Goal: Task Accomplishment & Management: Manage account settings

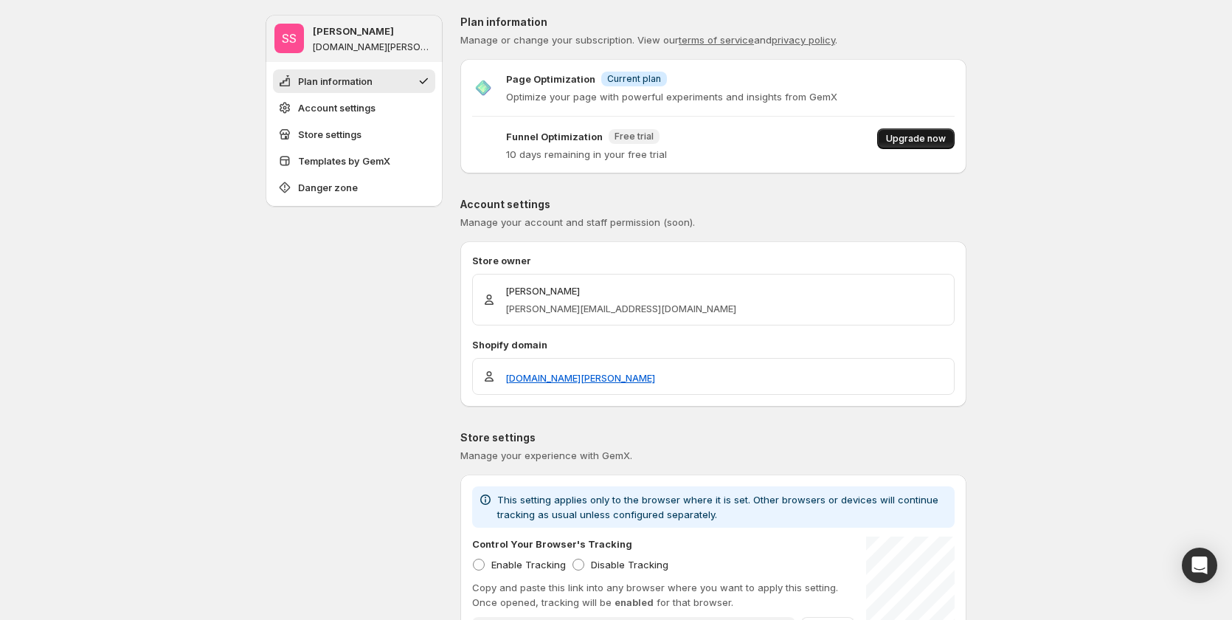
click at [941, 146] on button "Upgrade now" at bounding box center [915, 138] width 77 height 21
click at [900, 136] on span "Upgrade now" at bounding box center [916, 139] width 60 height 12
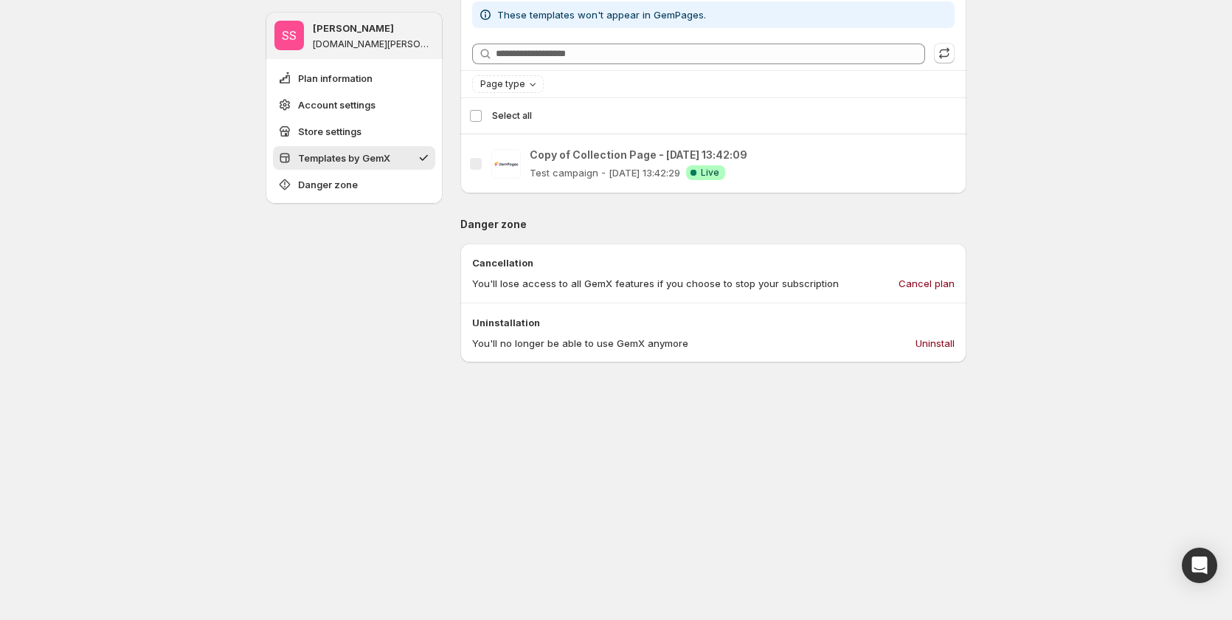
scroll to position [885, 0]
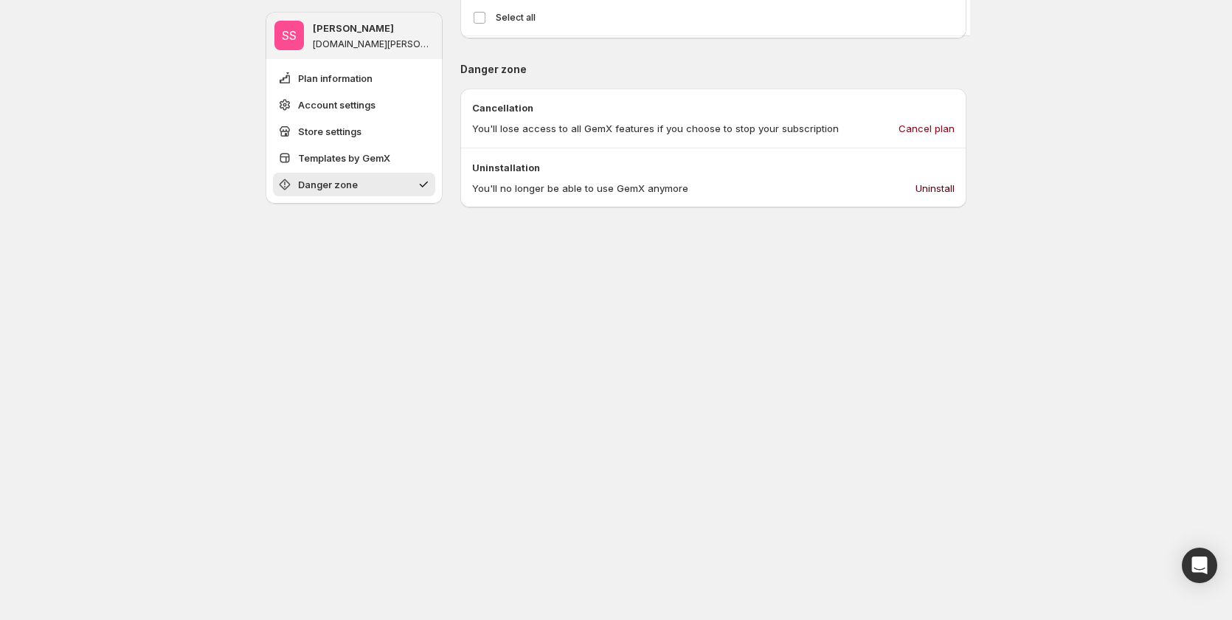
click at [940, 194] on span "Uninstall" at bounding box center [935, 188] width 39 height 15
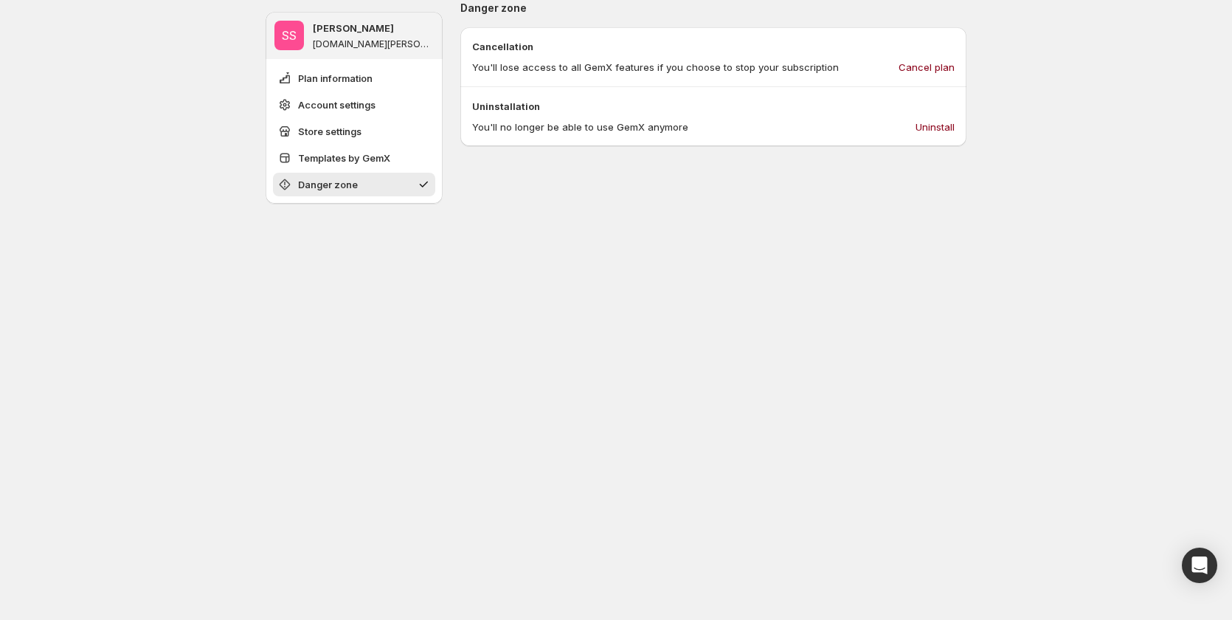
scroll to position [947, 0]
click at [931, 125] on span "Uninstall" at bounding box center [935, 126] width 39 height 15
click at [921, 62] on span "Cancel plan" at bounding box center [927, 66] width 56 height 15
click at [923, 125] on span "Uninstall" at bounding box center [935, 126] width 39 height 15
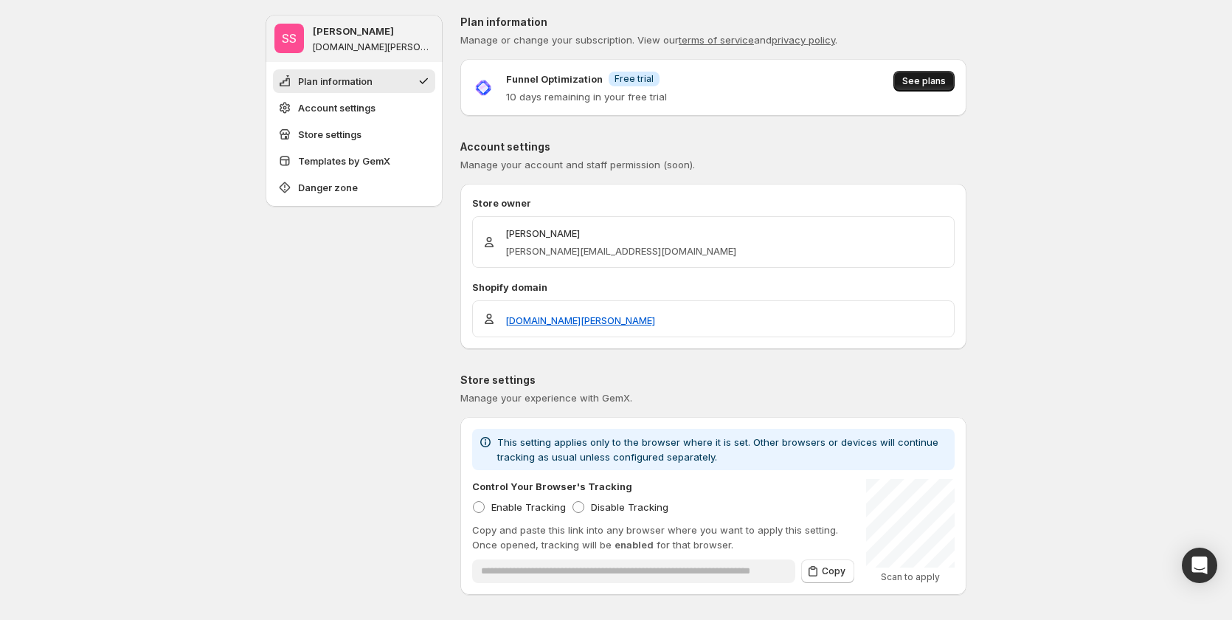
click at [935, 74] on button "See plans" at bounding box center [923, 81] width 61 height 21
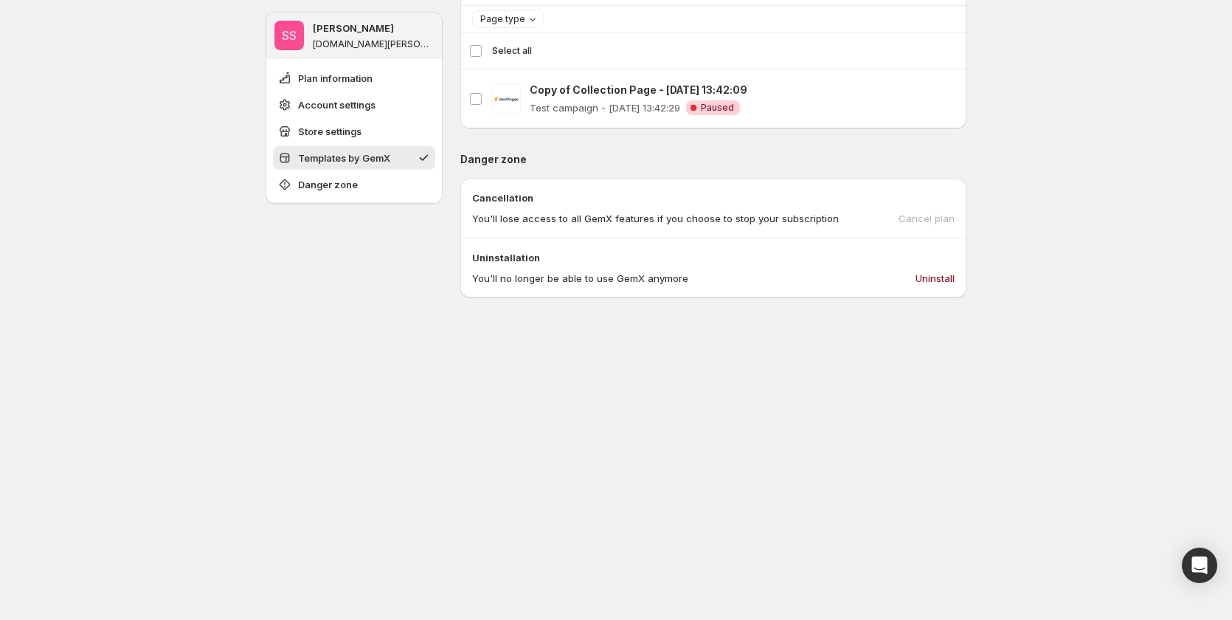
scroll to position [664, 0]
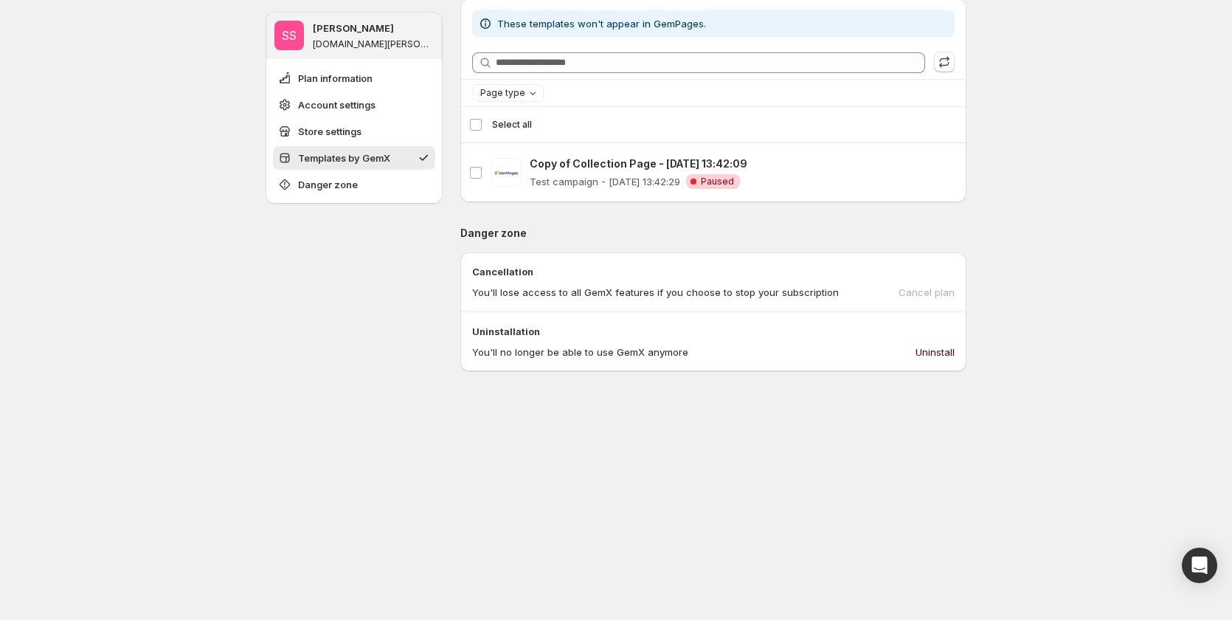
click at [939, 360] on button "Uninstall" at bounding box center [935, 352] width 57 height 24
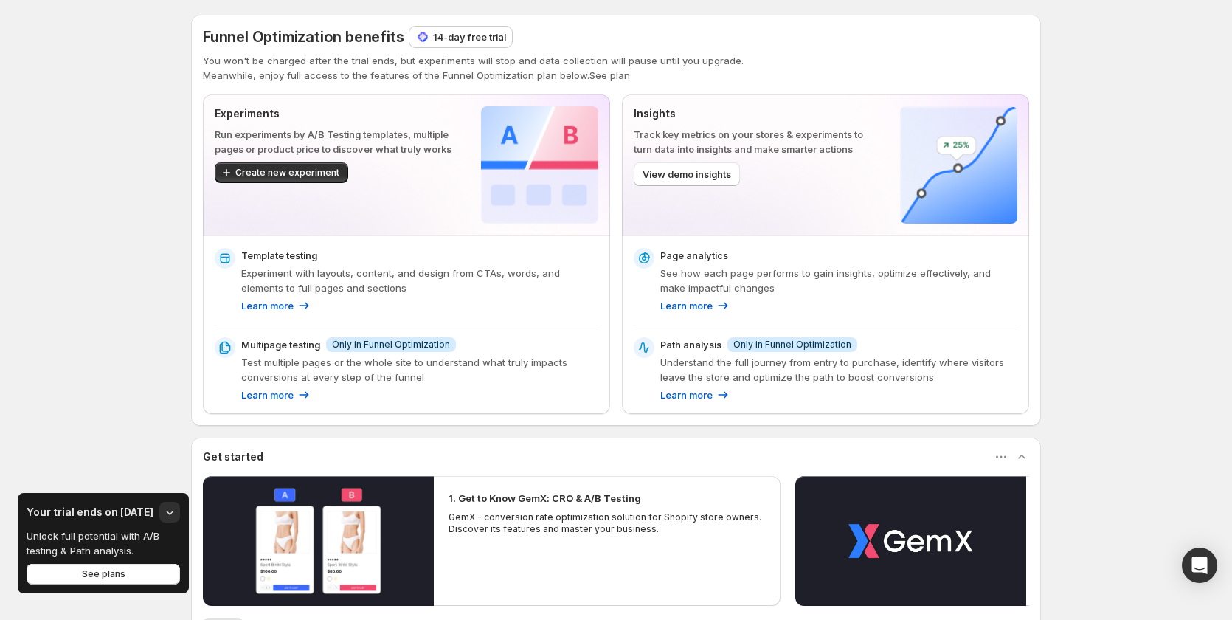
click at [482, 35] on p "14-day free trial" at bounding box center [469, 37] width 73 height 15
click at [82, 575] on span "See plans" at bounding box center [104, 574] width 44 height 12
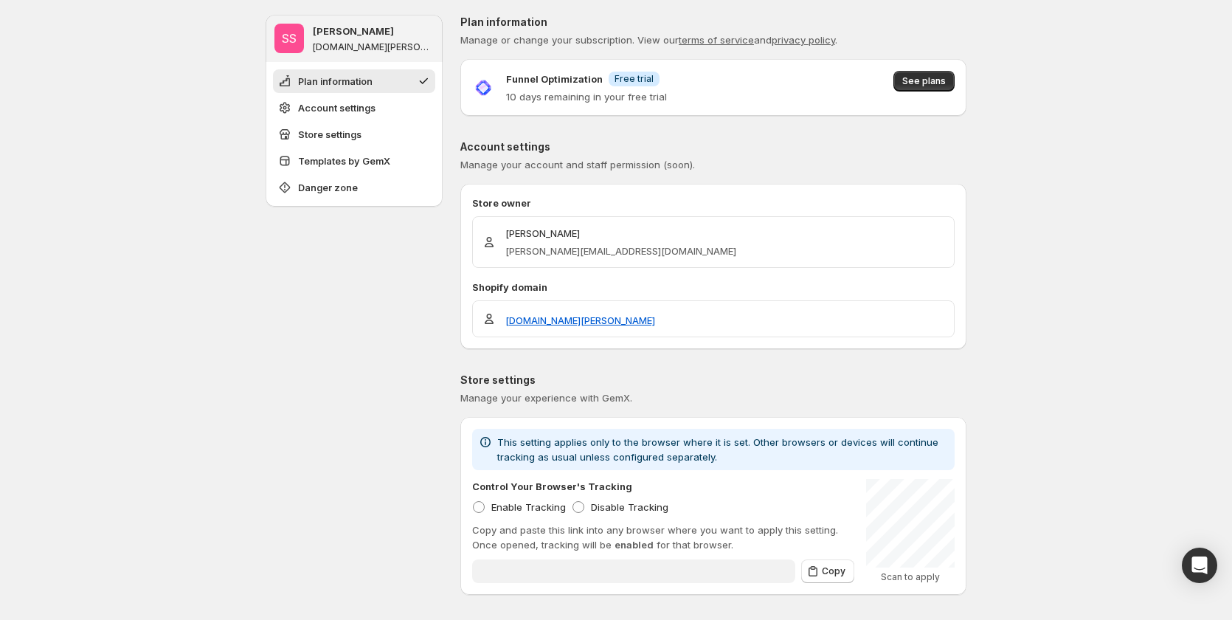
type input "**********"
drag, startPoint x: 504, startPoint y: 97, endPoint x: 550, endPoint y: 89, distance: 46.3
click at [550, 89] on div "Funnel Optimization Info Free trial 10 days remaining in your free trial" at bounding box center [569, 87] width 195 height 33
click at [593, 184] on div "Store owner Sandy Sandy sandy@gempages.help Shopify domain gemcommerce-stg-samt…" at bounding box center [713, 266] width 506 height 165
click at [926, 76] on span "See plans" at bounding box center [924, 81] width 44 height 12
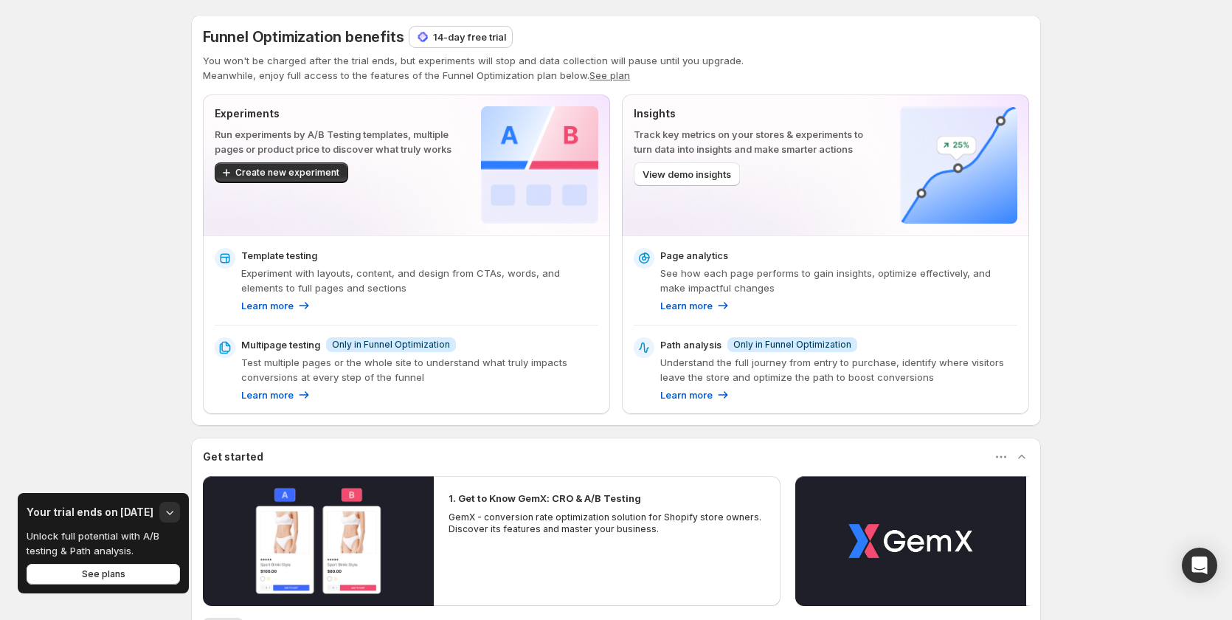
click at [482, 38] on p "14-day free trial" at bounding box center [469, 37] width 73 height 15
